Goal: Information Seeking & Learning: Learn about a topic

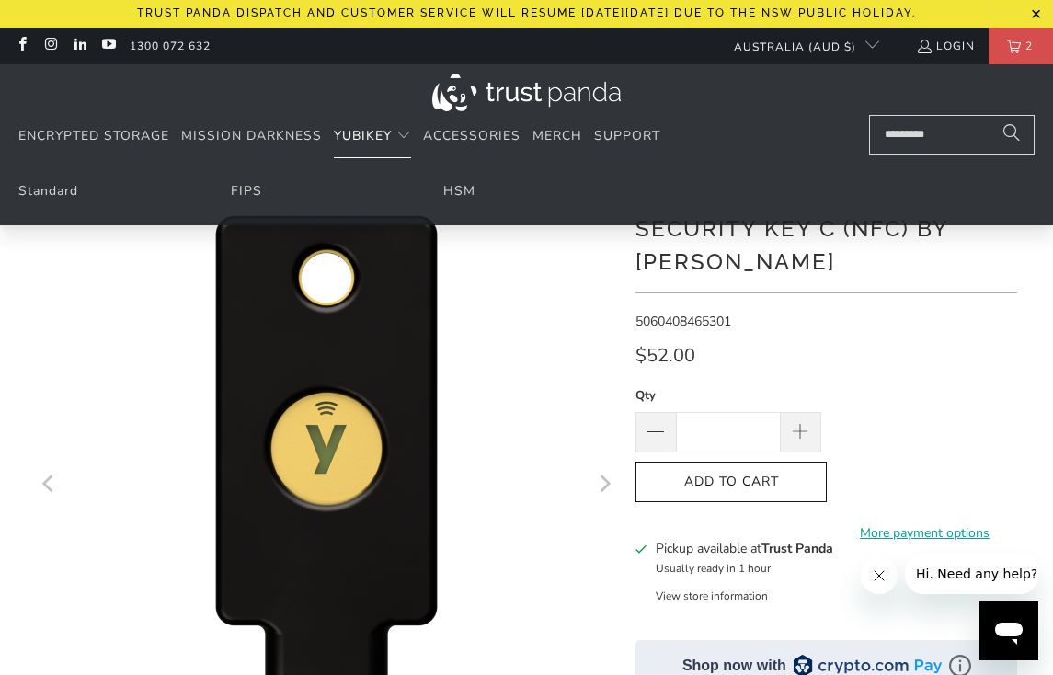
click at [363, 129] on span "YubiKey" at bounding box center [363, 135] width 58 height 17
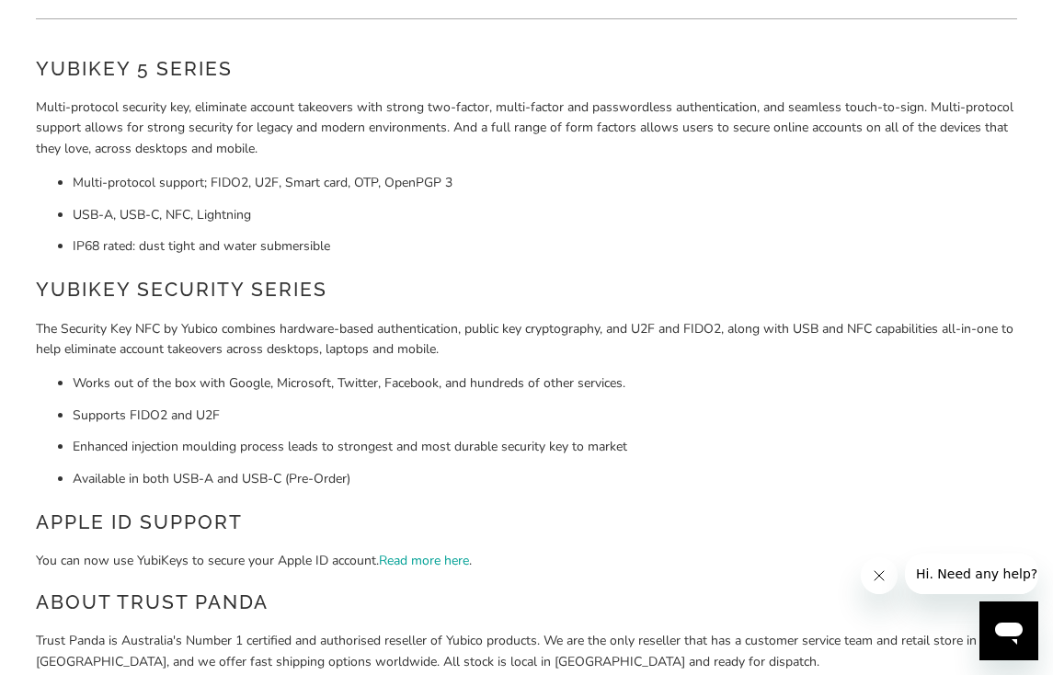
scroll to position [211, 0]
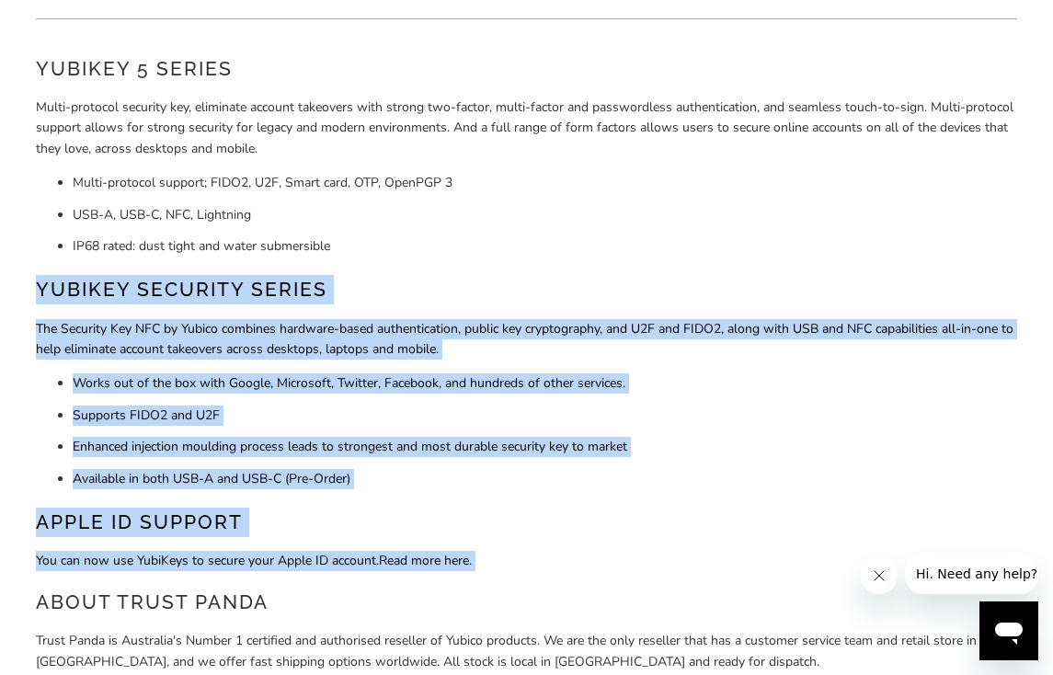
drag, startPoint x: 494, startPoint y: 268, endPoint x: 571, endPoint y: 568, distance: 310.5
click at [571, 567] on div "YubiKey 5 Series Multi-protocol security key, eliminate account takeovers with …" at bounding box center [527, 430] width 982 height 752
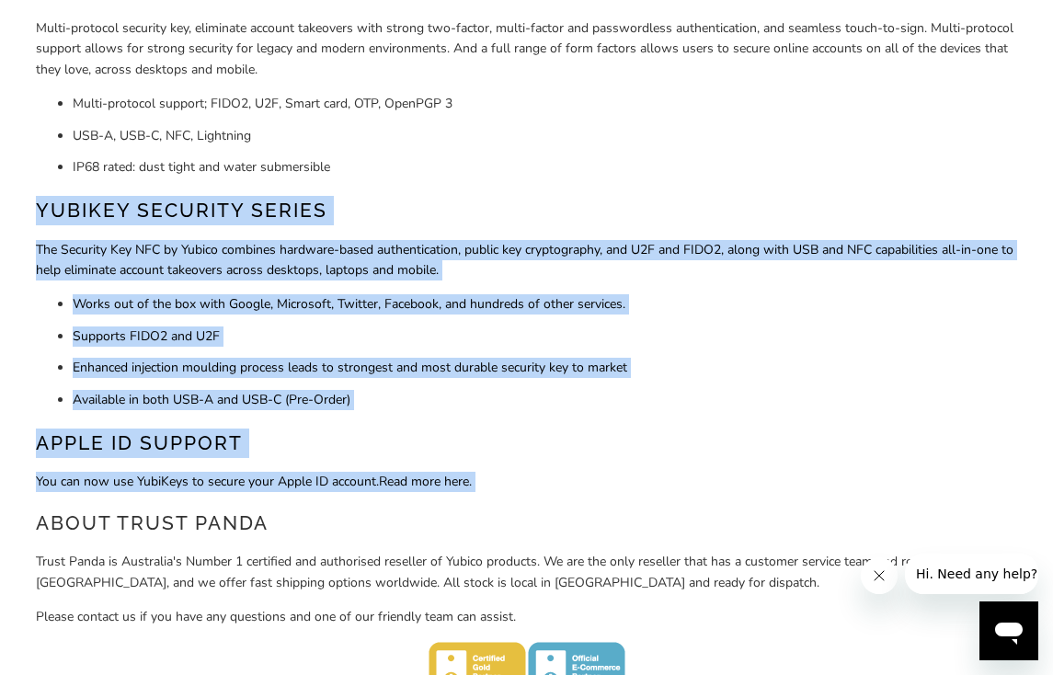
scroll to position [290, 0]
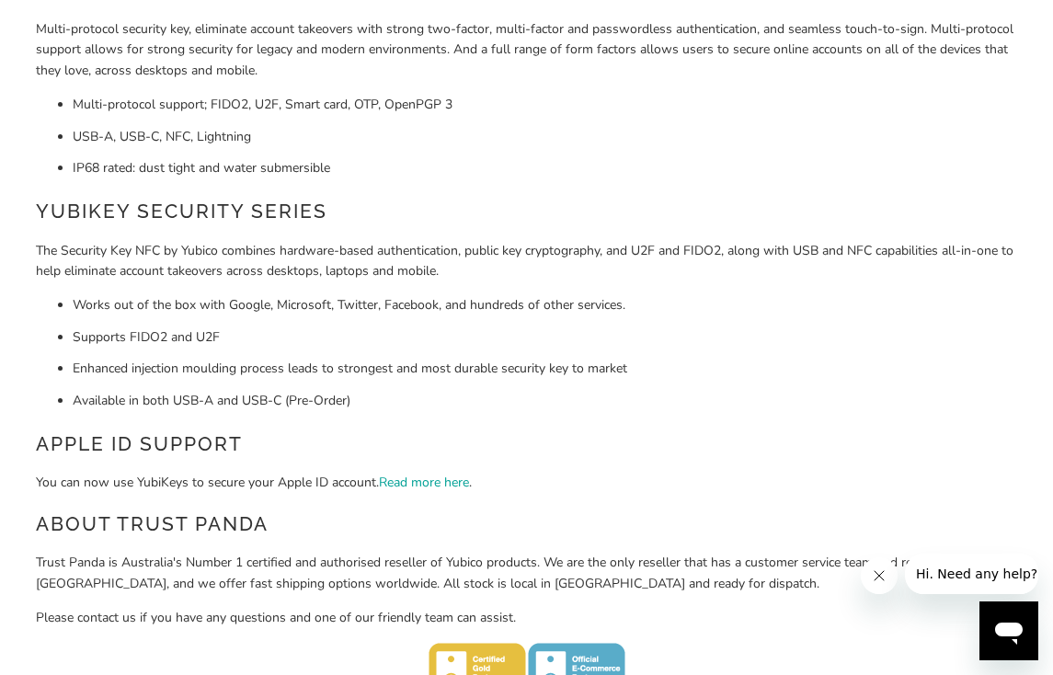
click at [572, 499] on div "YubiKey 5 Series Multi-protocol security key, eliminate account takeovers with …" at bounding box center [527, 352] width 982 height 752
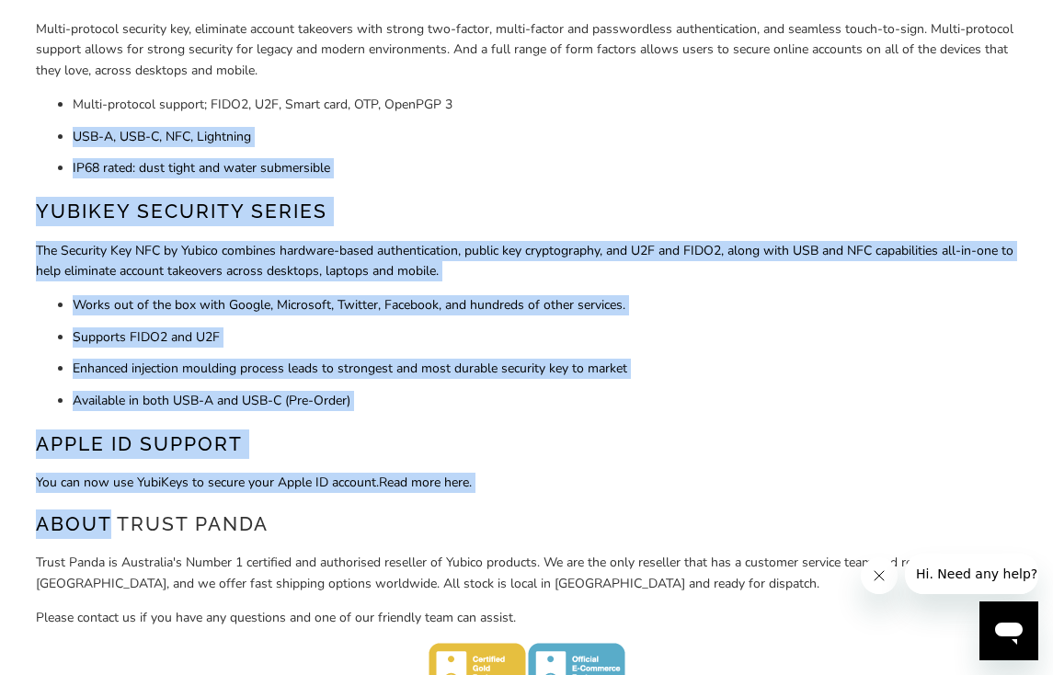
drag, startPoint x: 572, startPoint y: 499, endPoint x: 714, endPoint y: 103, distance: 420.9
click at [714, 103] on div "YubiKey 5 Series Multi-protocol security key, eliminate account takeovers with …" at bounding box center [527, 352] width 982 height 752
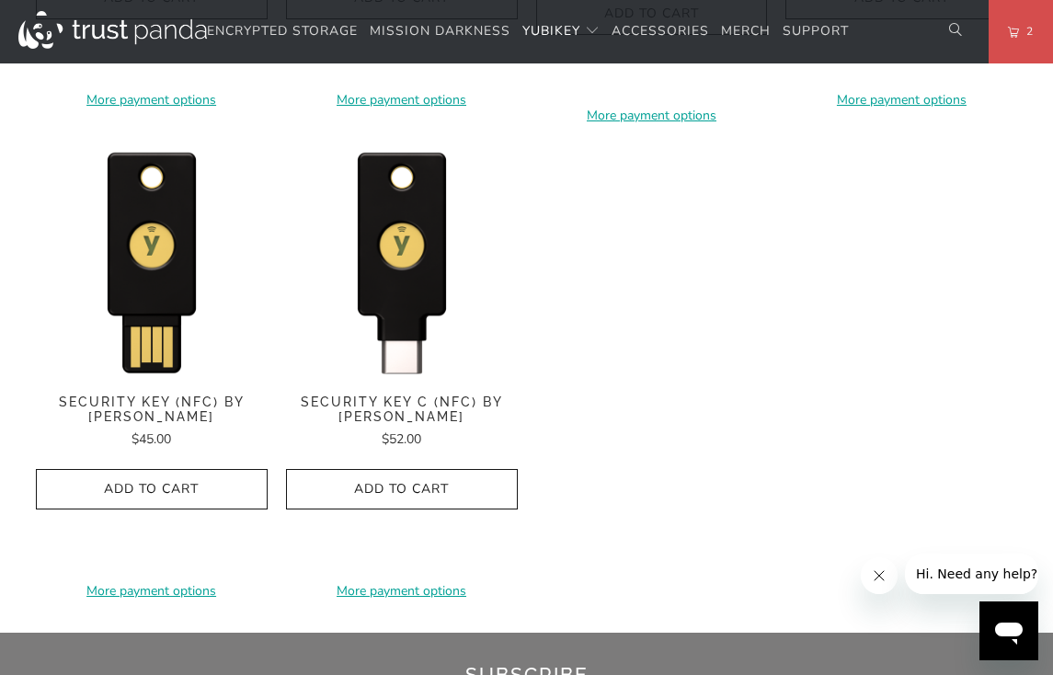
scroll to position [1831, 0]
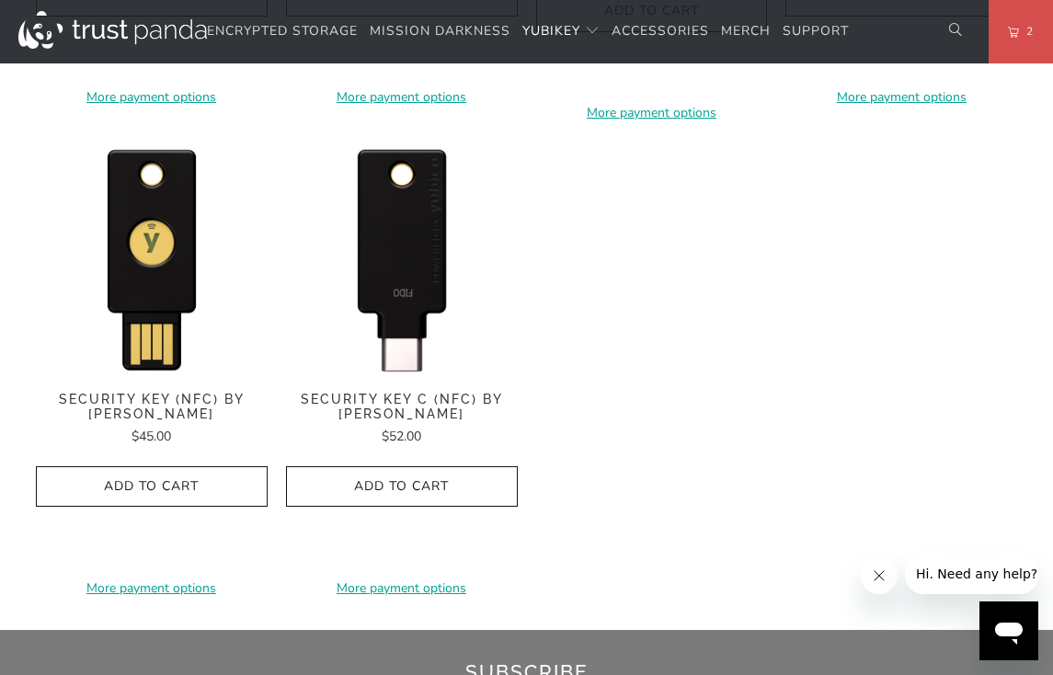
click at [429, 263] on img at bounding box center [402, 258] width 232 height 232
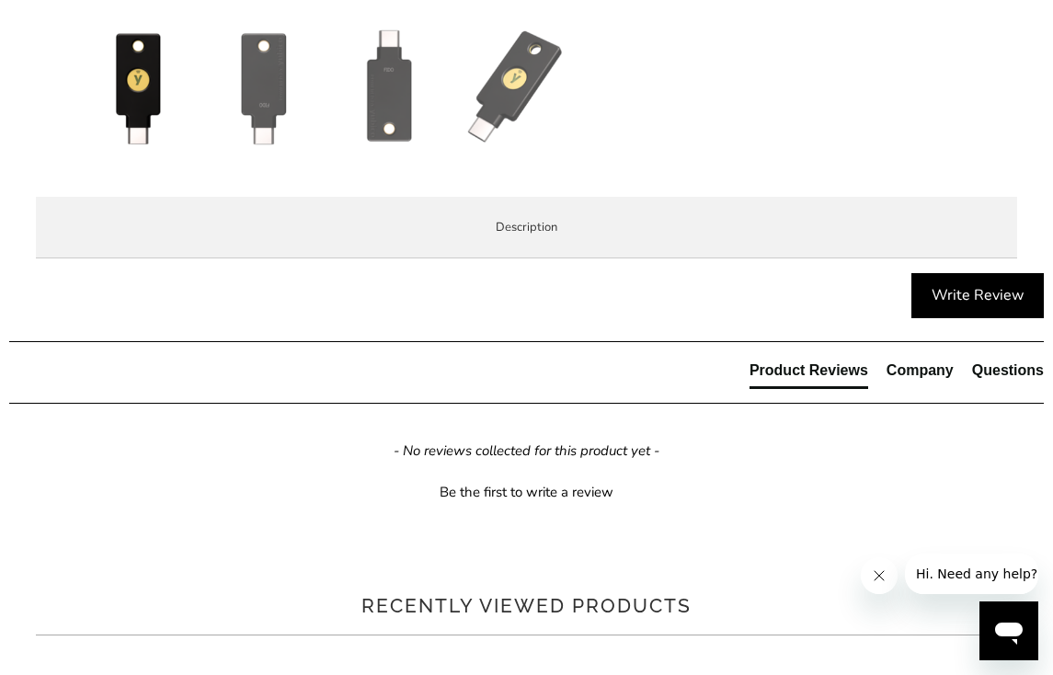
scroll to position [774, 0]
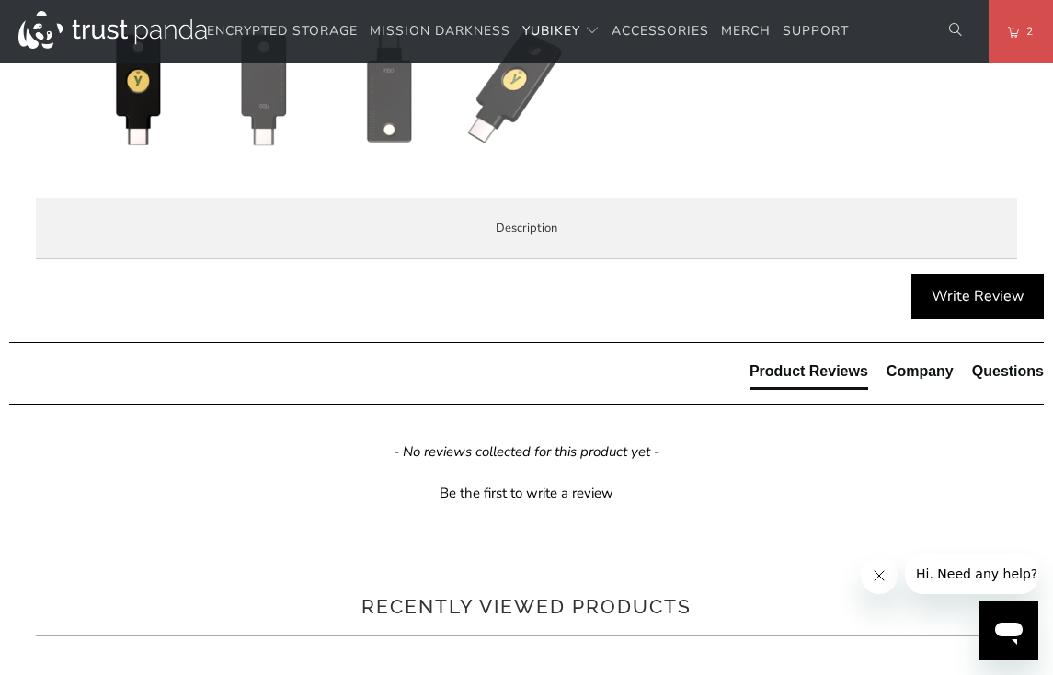
click at [0, 0] on span "Specifications" at bounding box center [0, 0] width 0 height 0
click at [0, 0] on span "Enterprise and Government" at bounding box center [0, 0] width 0 height 0
click at [0, 0] on span "Local Service & Support" at bounding box center [0, 0] width 0 height 0
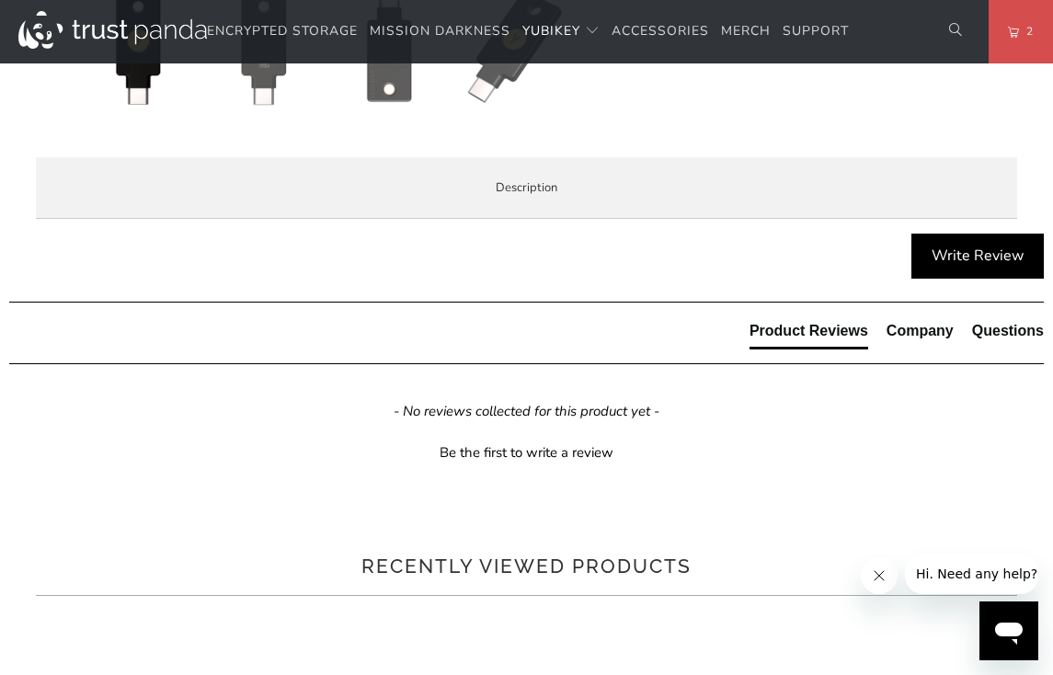
scroll to position [820, 0]
